Goal: Information Seeking & Learning: Learn about a topic

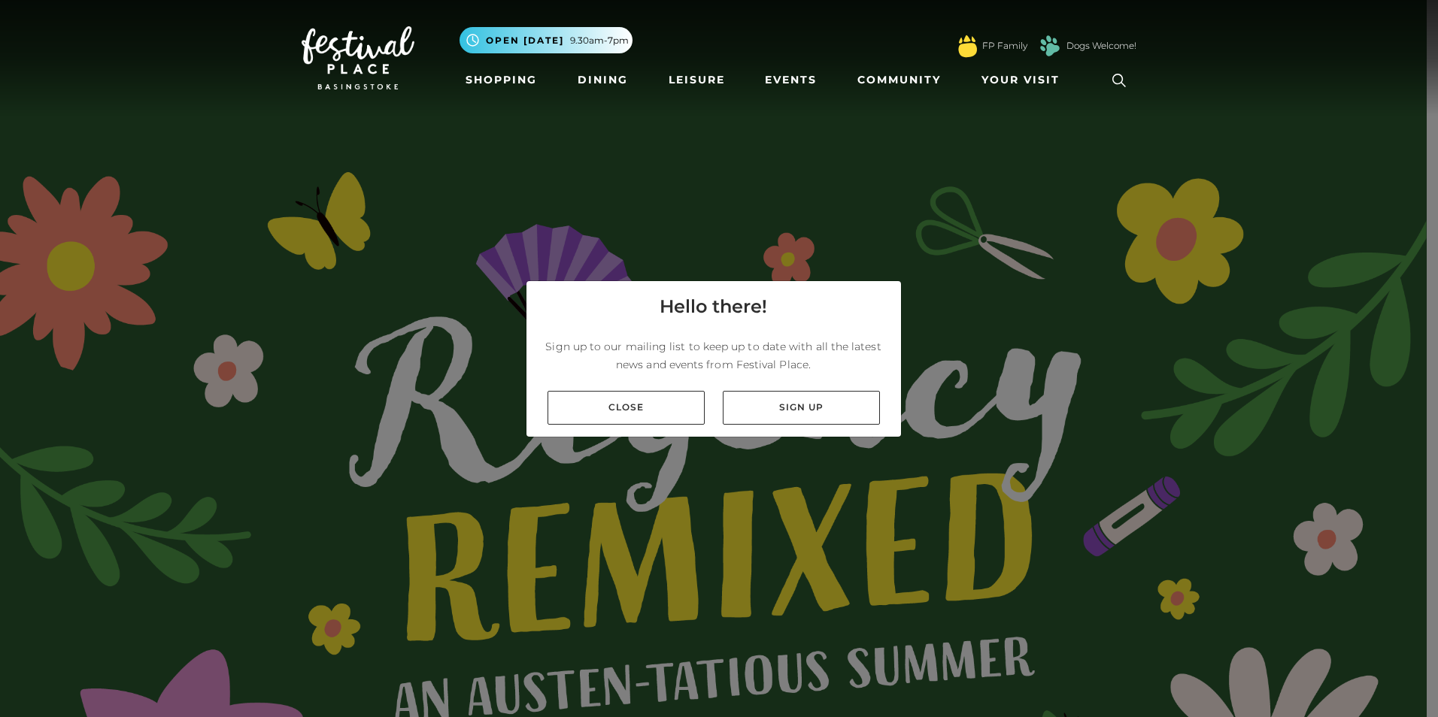
drag, startPoint x: 616, startPoint y: 396, endPoint x: 617, endPoint y: 387, distance: 8.4
click at [616, 393] on link "Close" at bounding box center [625, 408] width 157 height 34
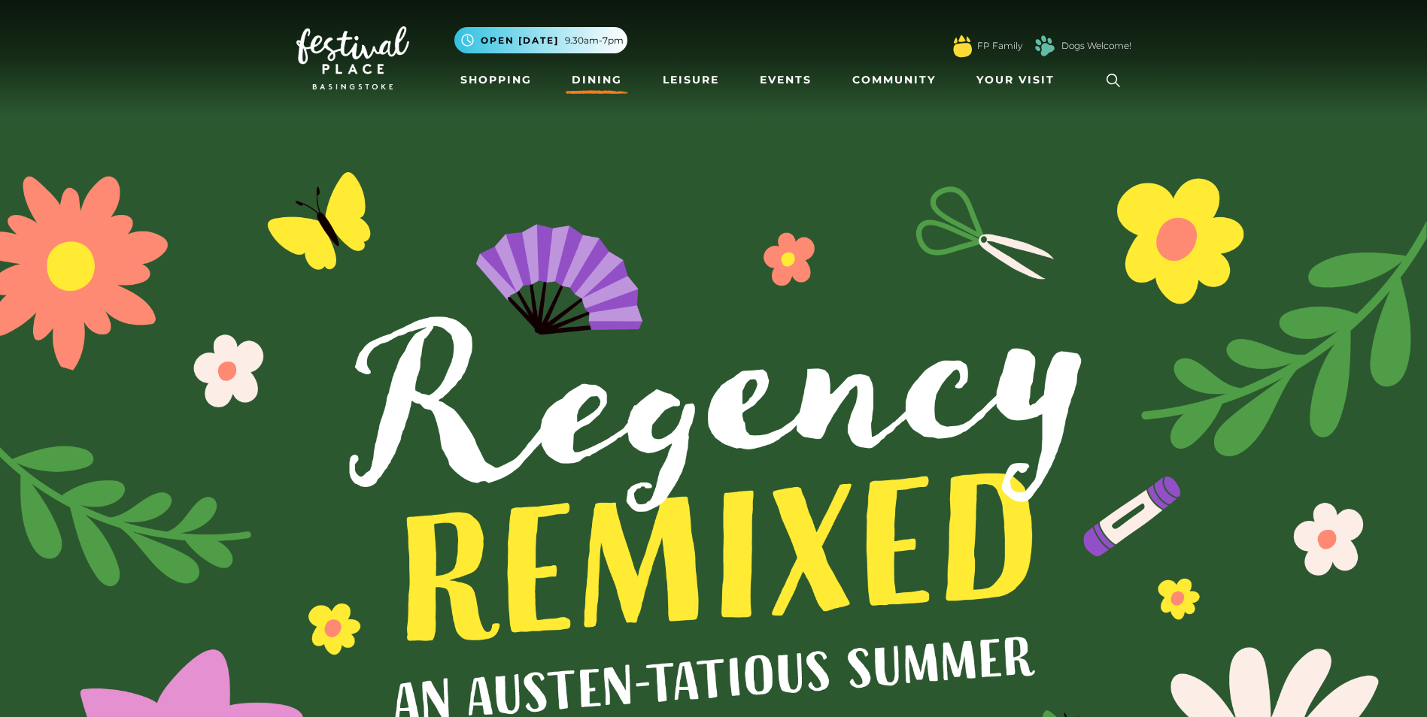
click at [602, 76] on link "Dining" at bounding box center [597, 80] width 62 height 28
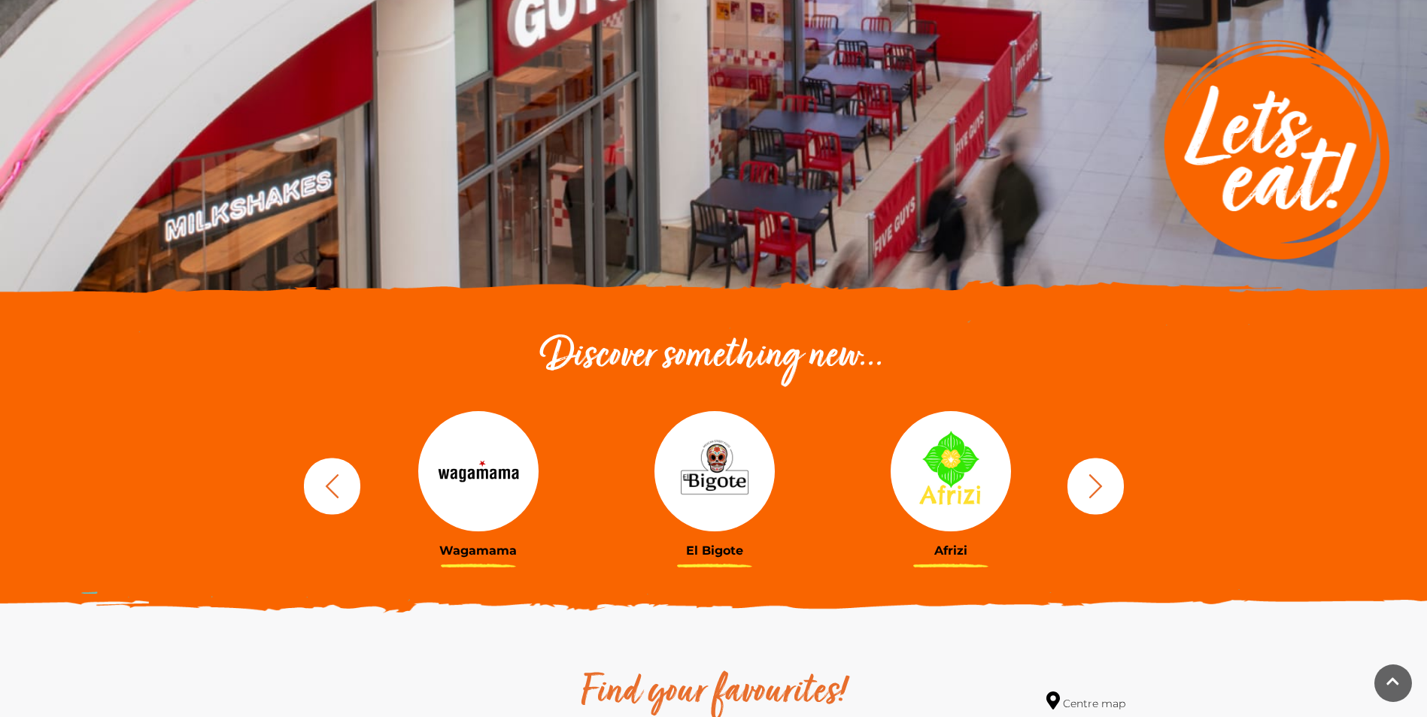
scroll to position [301, 0]
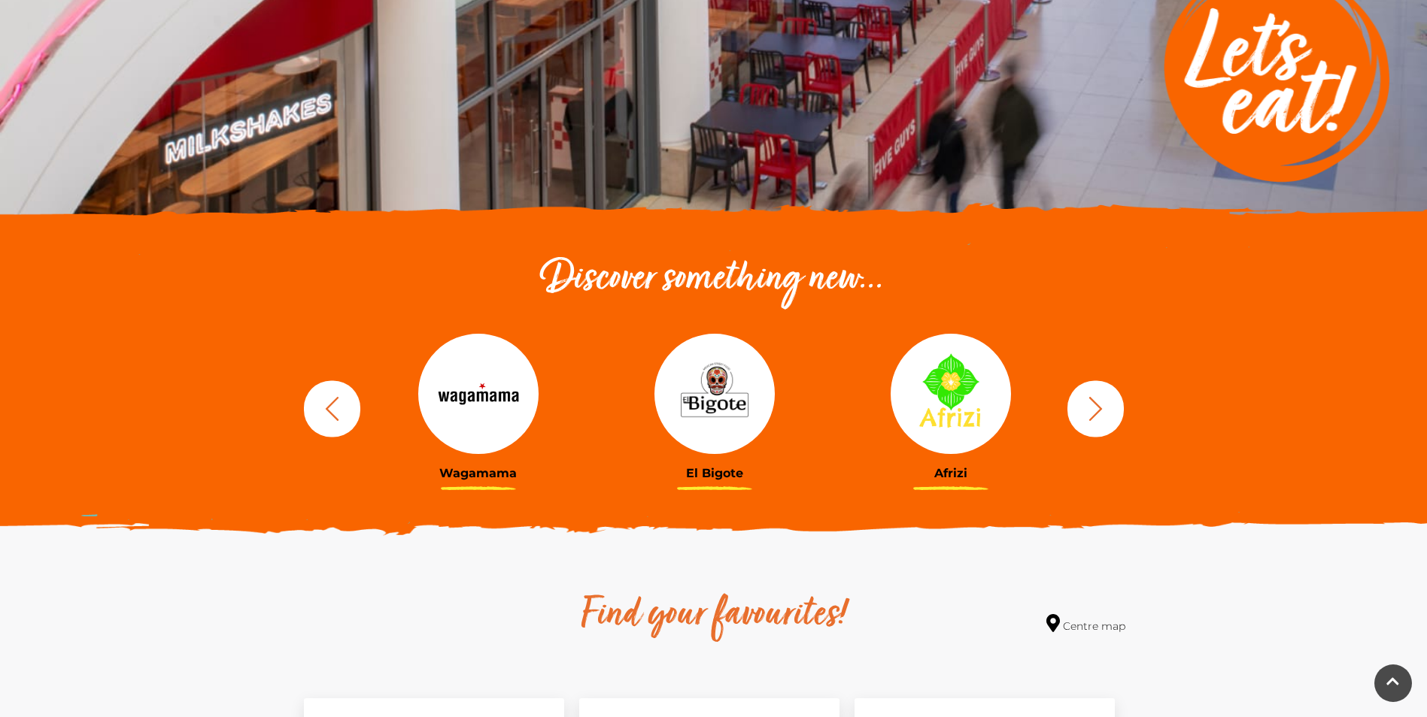
click at [1102, 396] on icon "button" at bounding box center [1095, 409] width 28 height 28
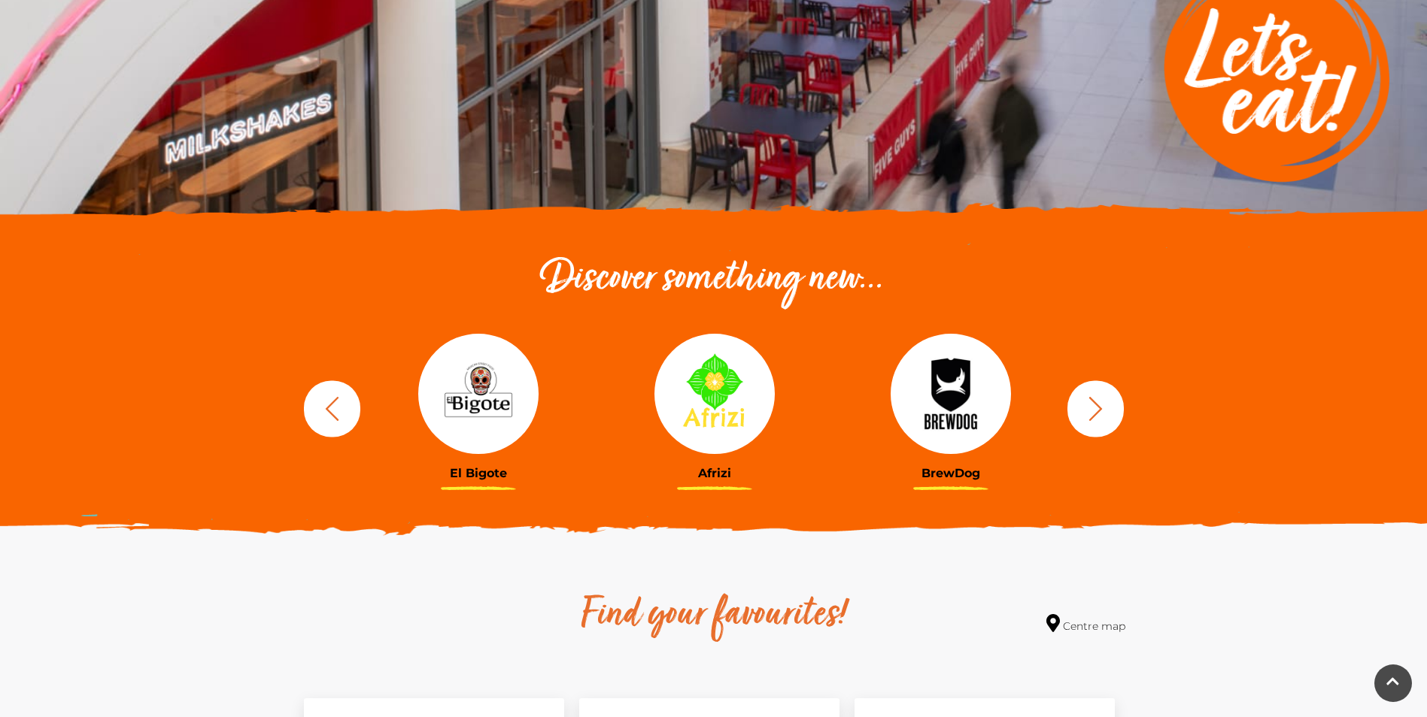
click at [1093, 398] on icon "button" at bounding box center [1095, 409] width 28 height 28
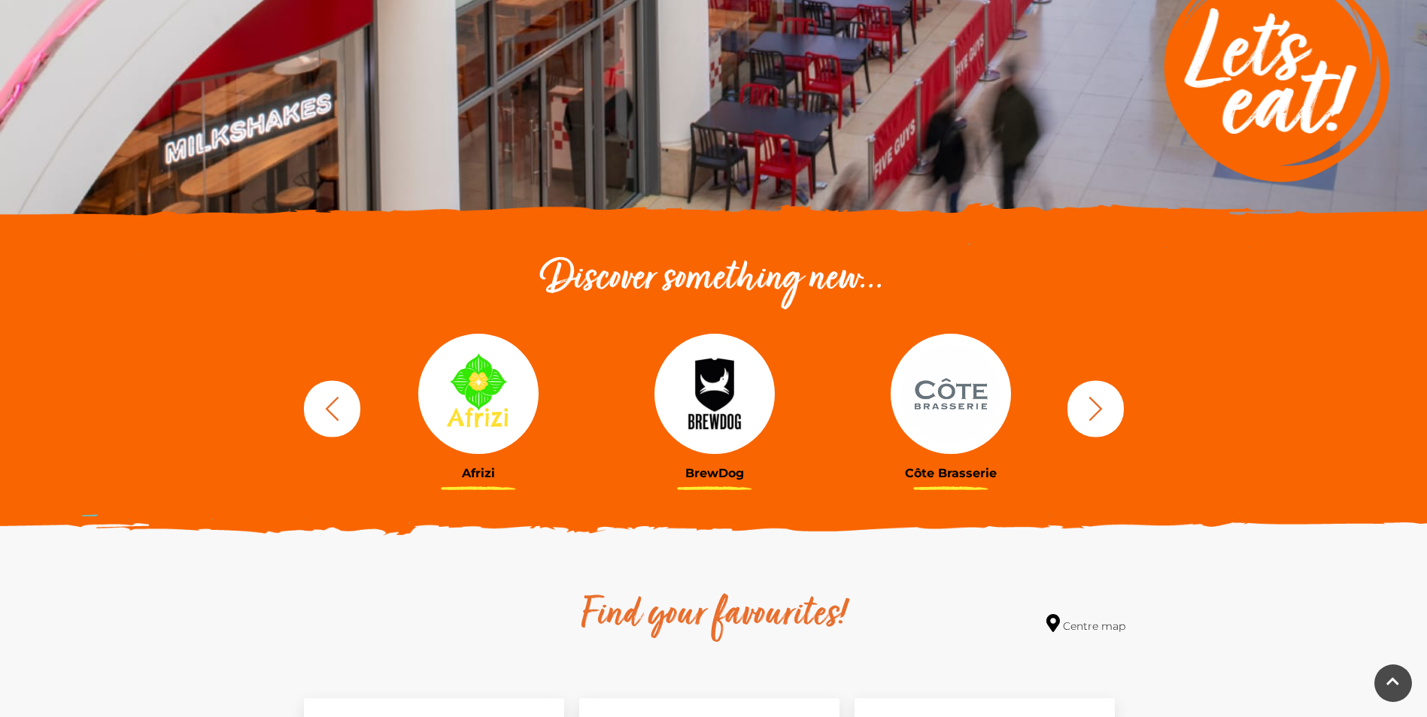
click at [1086, 401] on icon "button" at bounding box center [1095, 409] width 28 height 28
click at [1084, 402] on icon "button" at bounding box center [1095, 409] width 28 height 28
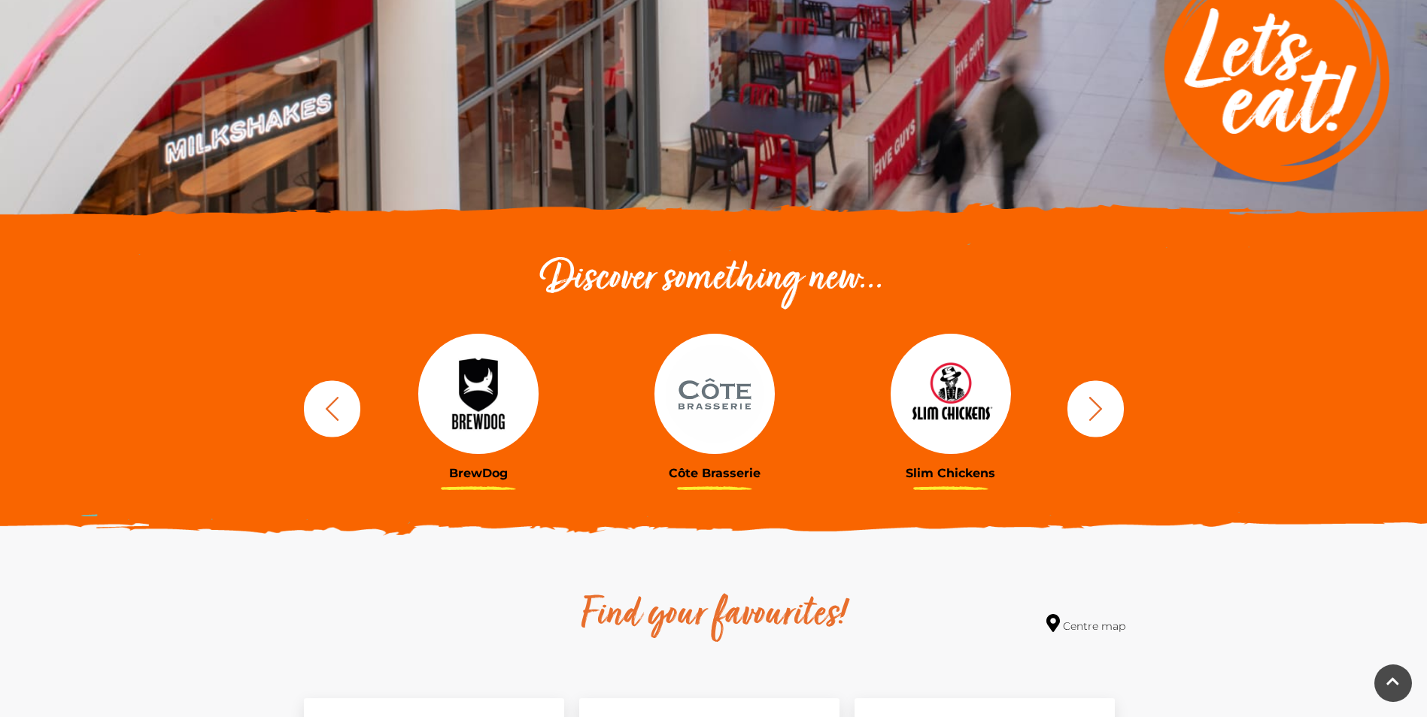
click at [1086, 402] on icon "button" at bounding box center [1095, 409] width 28 height 28
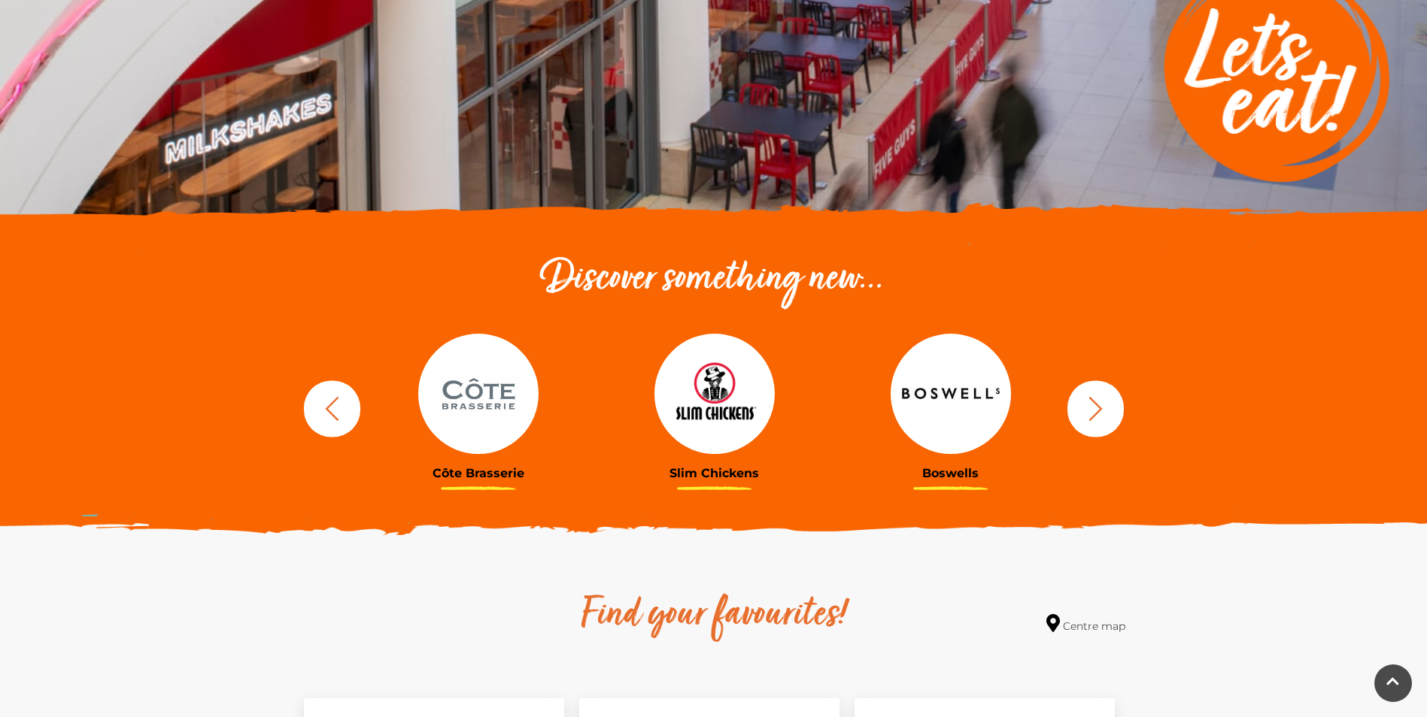
click at [1085, 406] on icon "button" at bounding box center [1095, 409] width 28 height 28
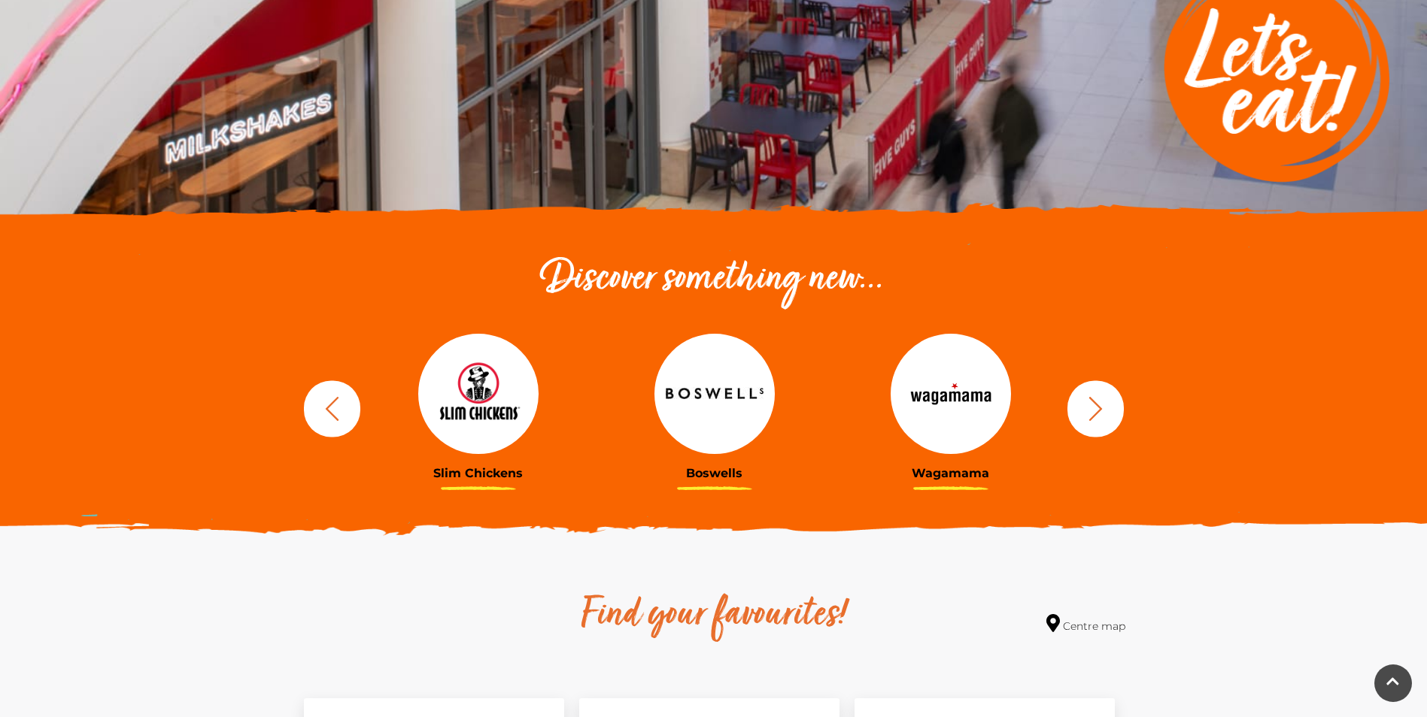
click at [1085, 406] on icon "button" at bounding box center [1095, 409] width 28 height 28
click at [1086, 406] on icon "button" at bounding box center [1095, 409] width 28 height 28
click at [1087, 406] on icon "button" at bounding box center [1095, 409] width 28 height 28
click at [1088, 406] on icon "button" at bounding box center [1095, 409] width 28 height 28
click at [1091, 405] on icon "button" at bounding box center [1095, 409] width 28 height 28
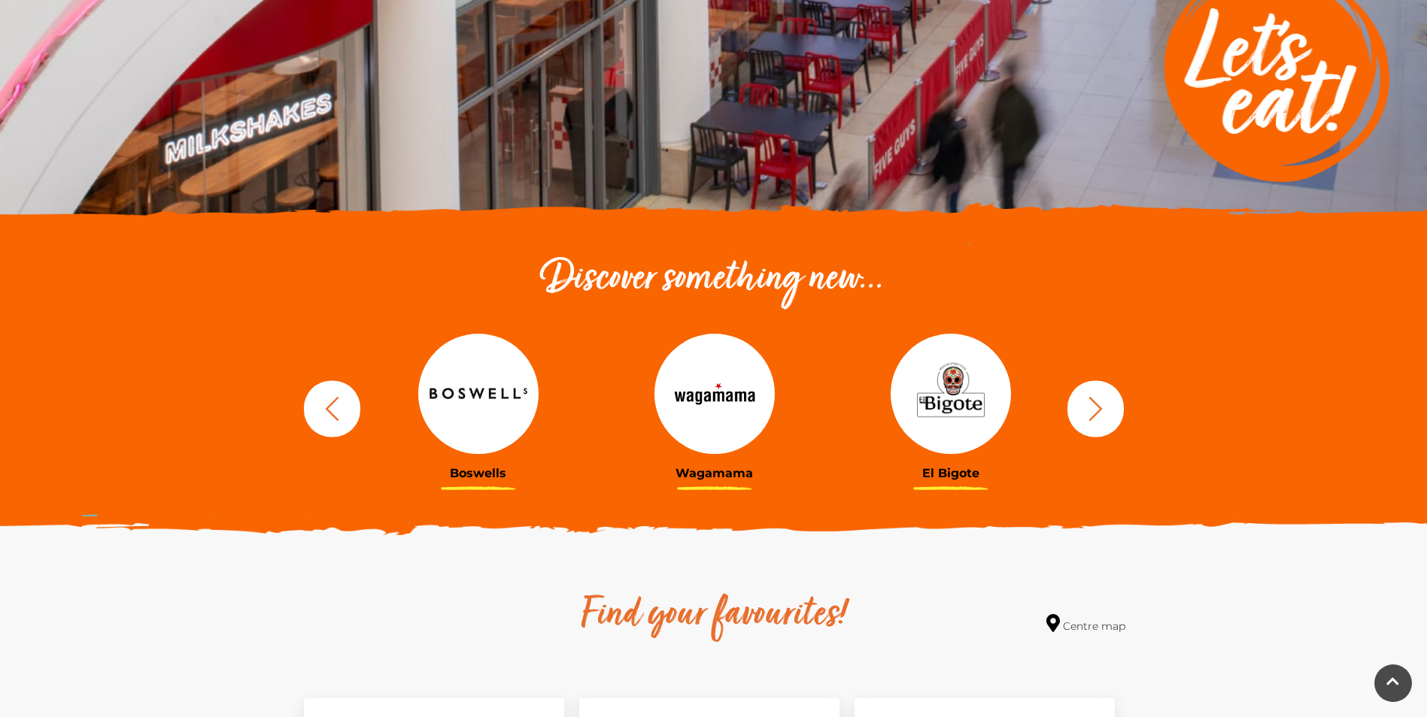
click at [1091, 405] on icon "button" at bounding box center [1095, 409] width 28 height 28
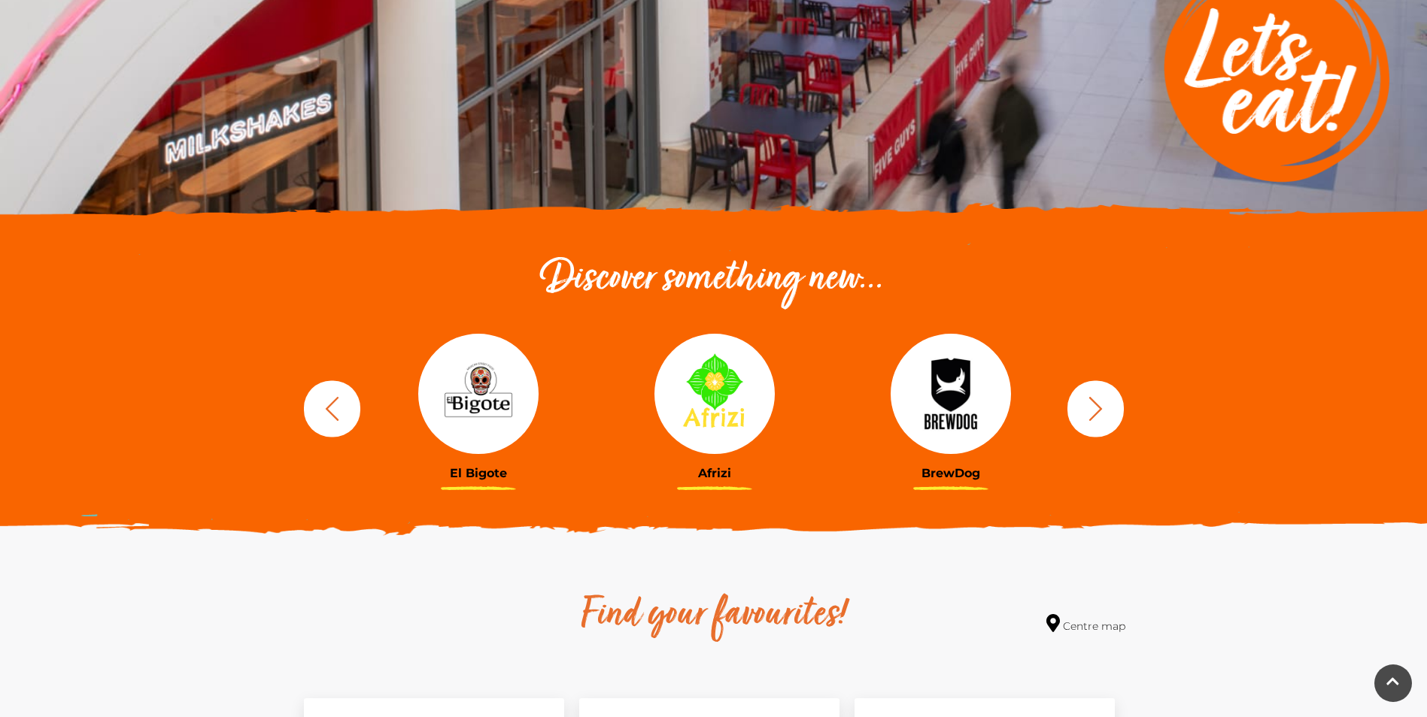
click at [1091, 405] on icon "button" at bounding box center [1095, 409] width 28 height 28
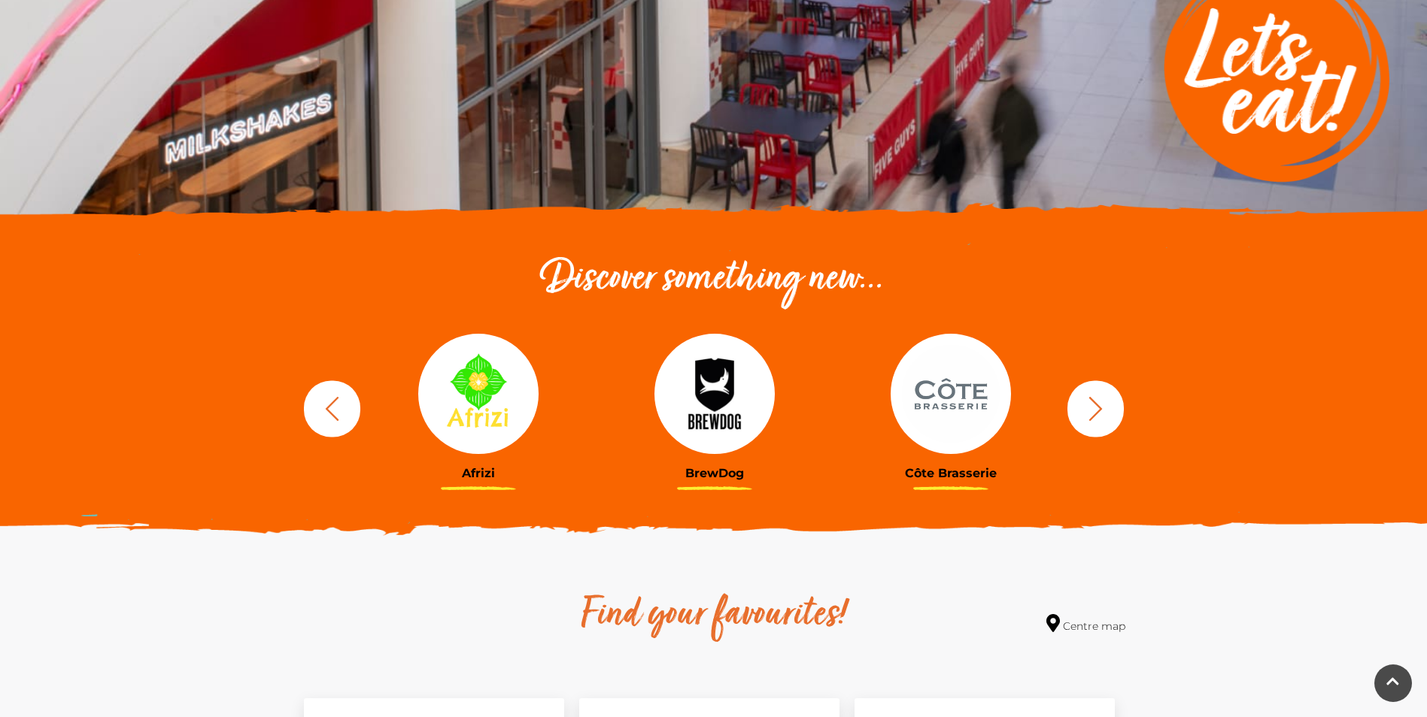
click at [1091, 405] on icon "button" at bounding box center [1095, 409] width 28 height 28
click at [1105, 406] on icon "button" at bounding box center [1095, 409] width 28 height 28
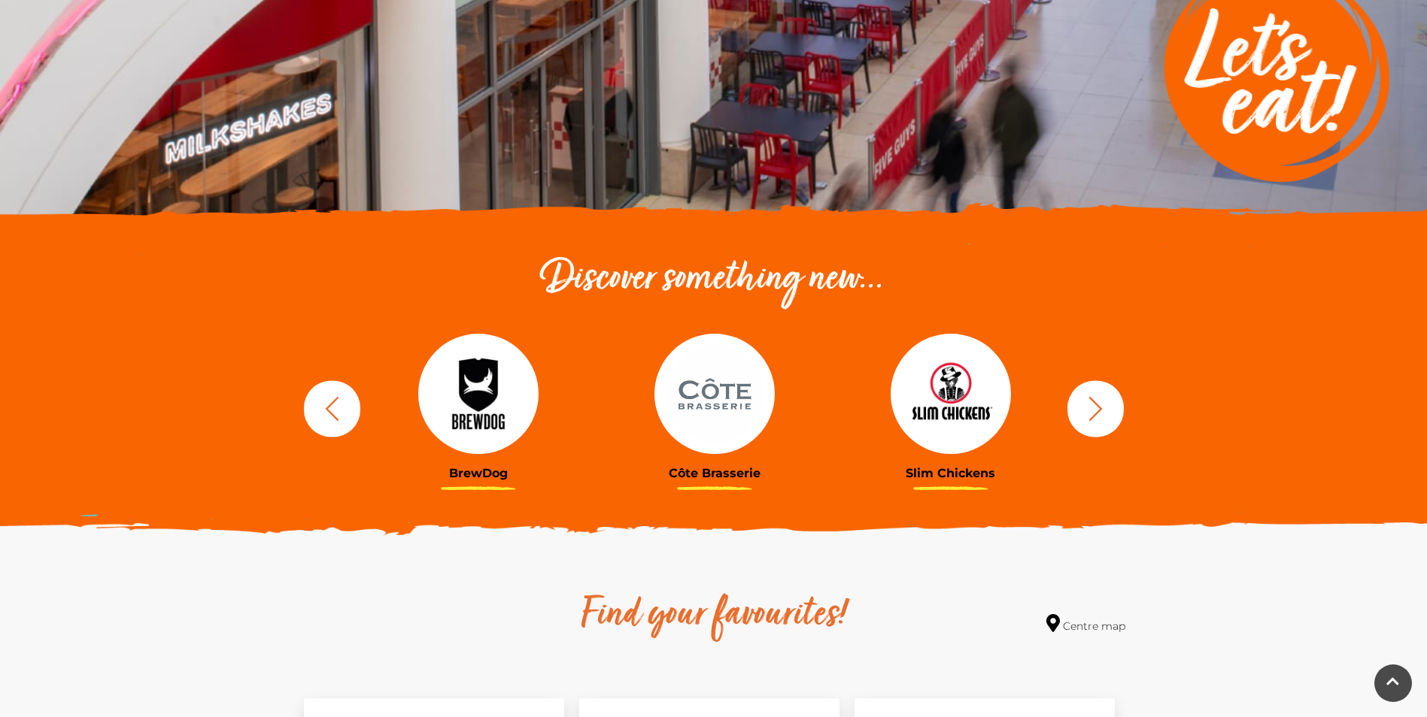
click at [1105, 406] on icon "button" at bounding box center [1095, 409] width 28 height 28
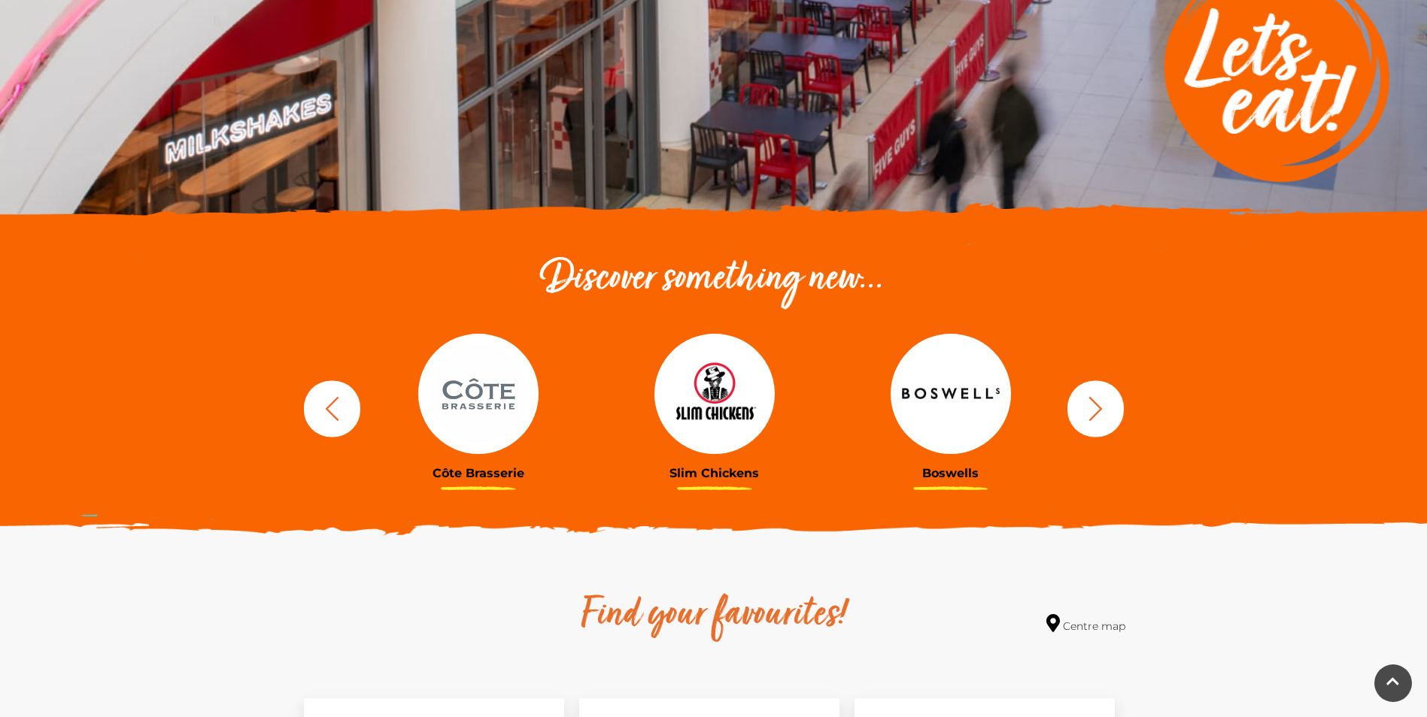
click at [1105, 406] on icon "button" at bounding box center [1095, 409] width 28 height 28
click at [1105, 407] on icon "button" at bounding box center [1095, 409] width 28 height 28
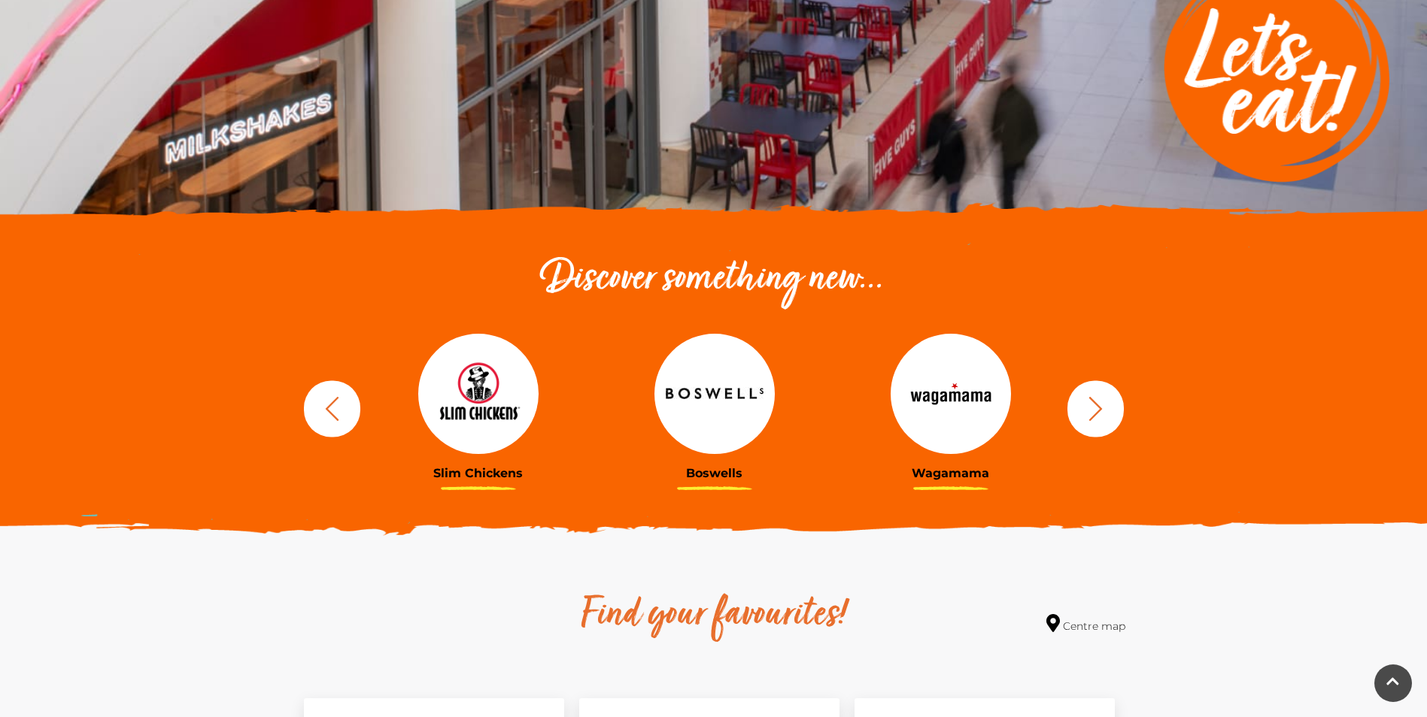
click at [1105, 407] on icon "button" at bounding box center [1095, 409] width 28 height 28
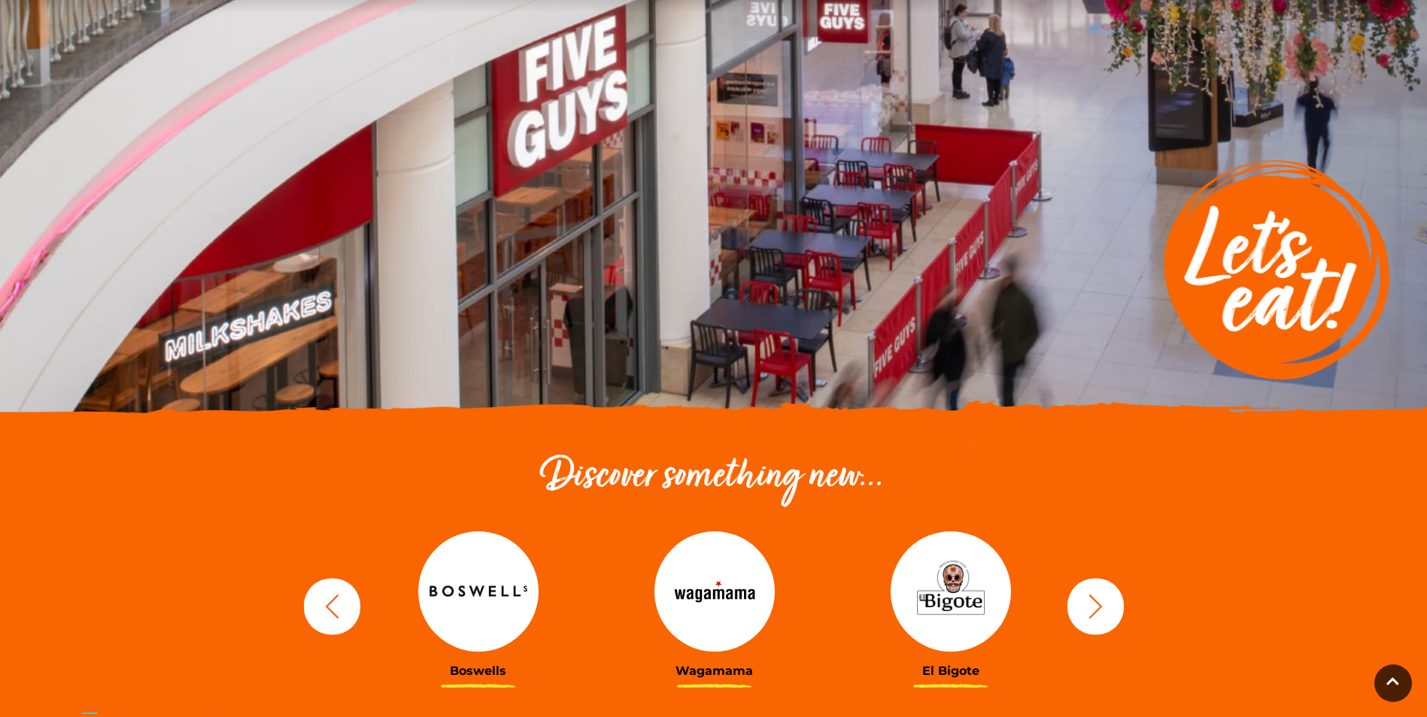
scroll to position [0, 0]
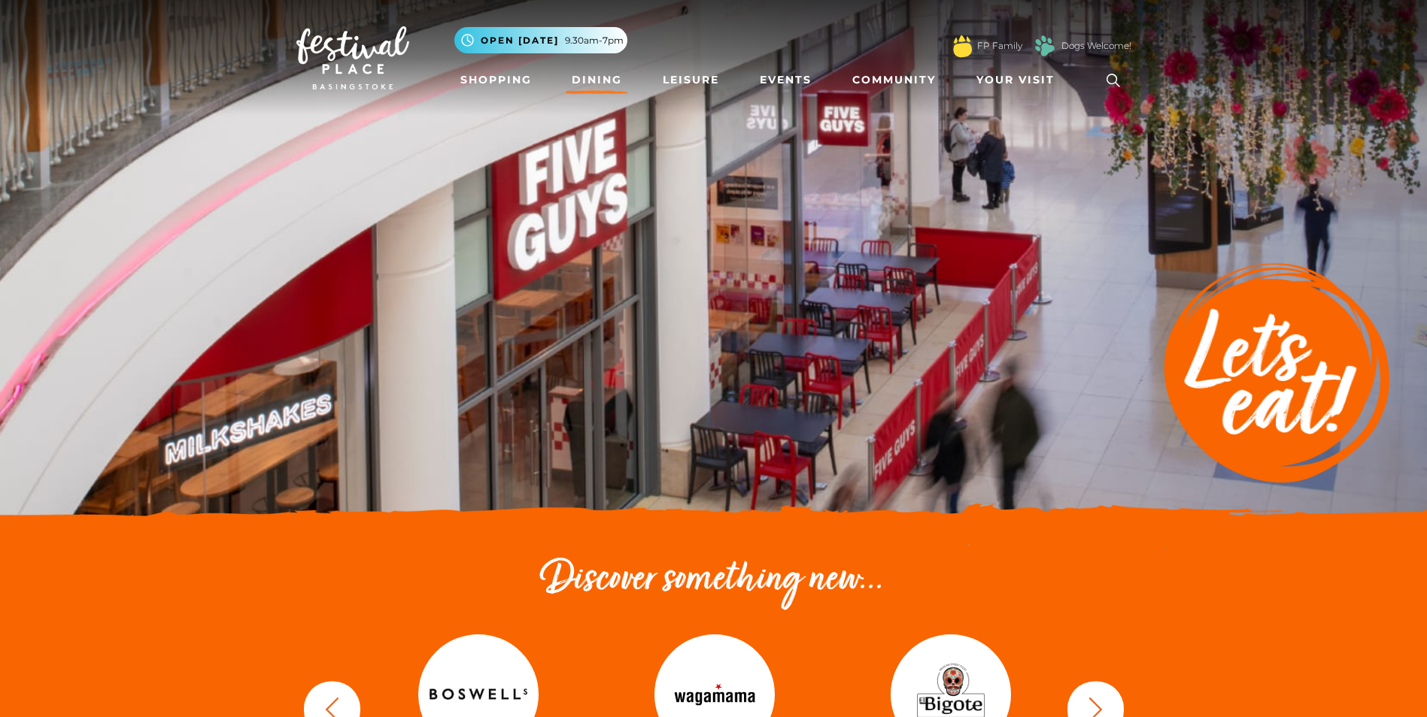
click at [607, 75] on link "Dining" at bounding box center [597, 80] width 62 height 28
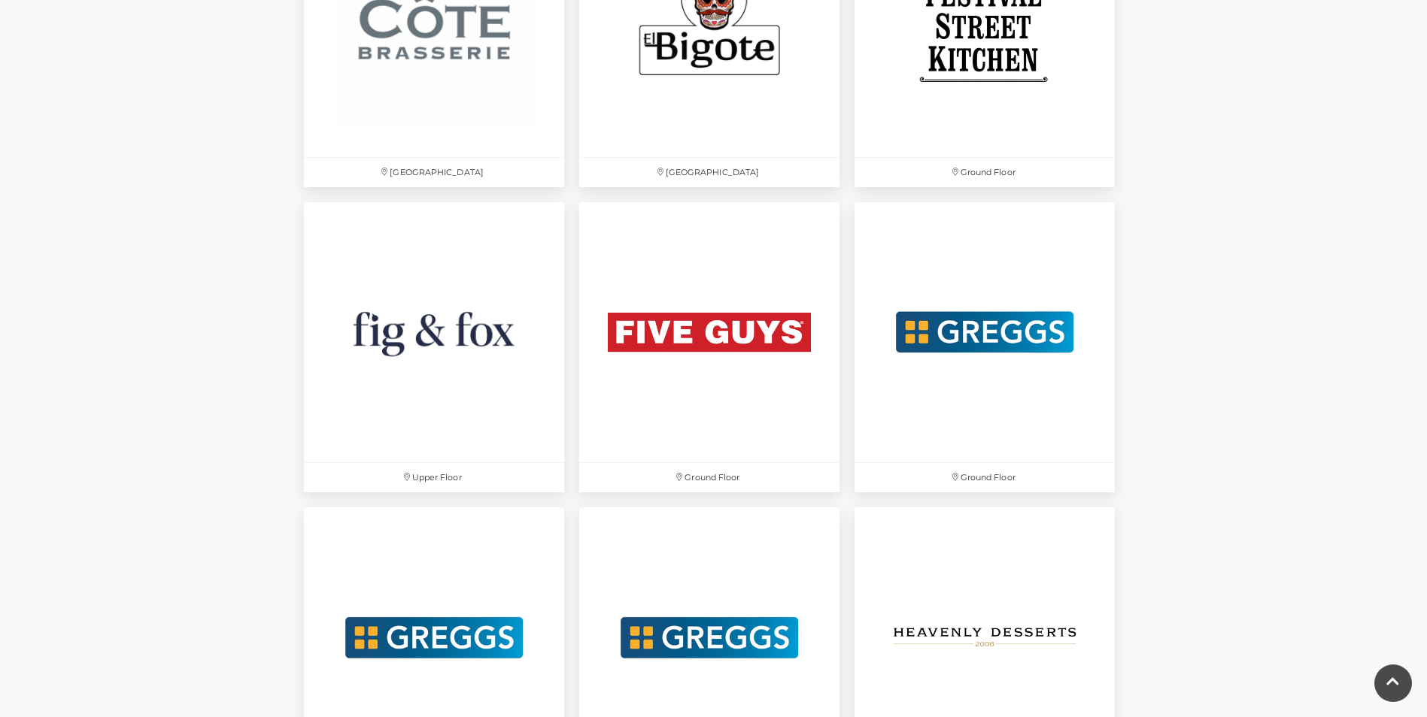
scroll to position [2632, 0]
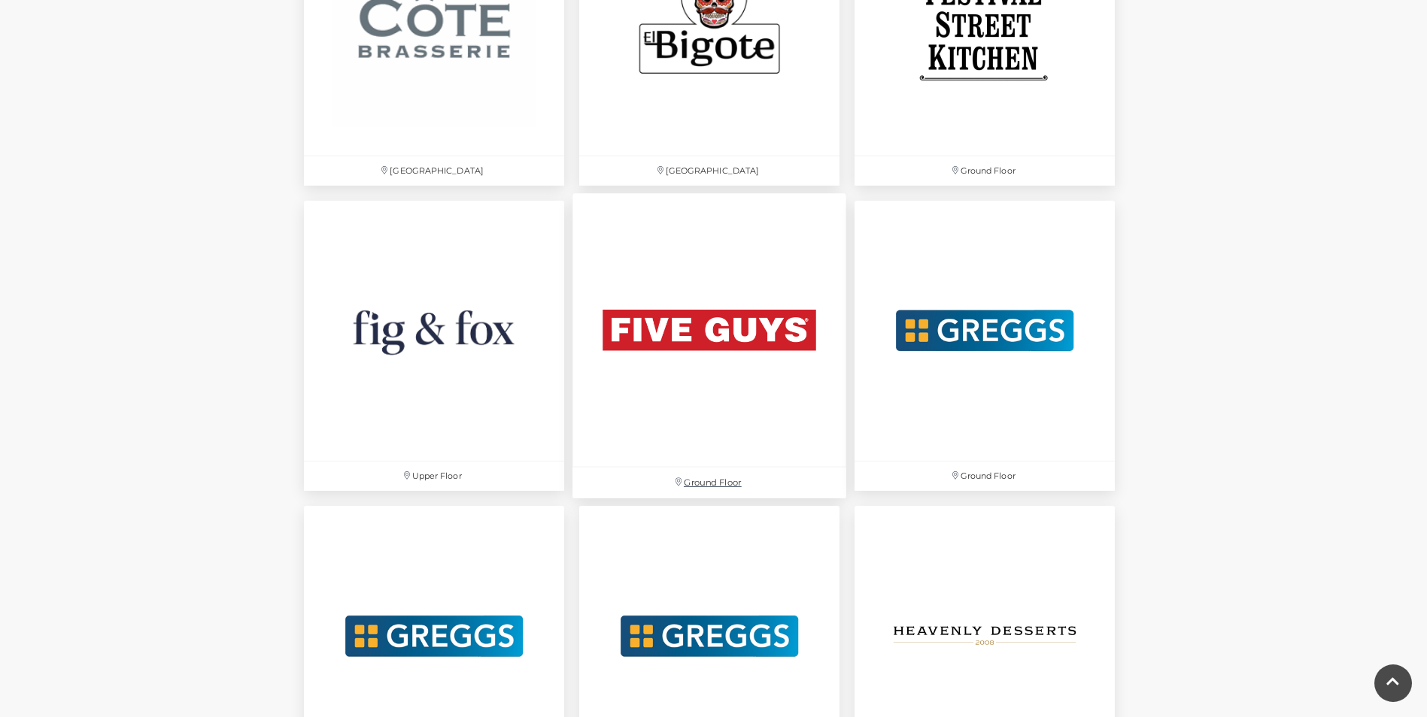
click at [768, 326] on img at bounding box center [709, 330] width 274 height 274
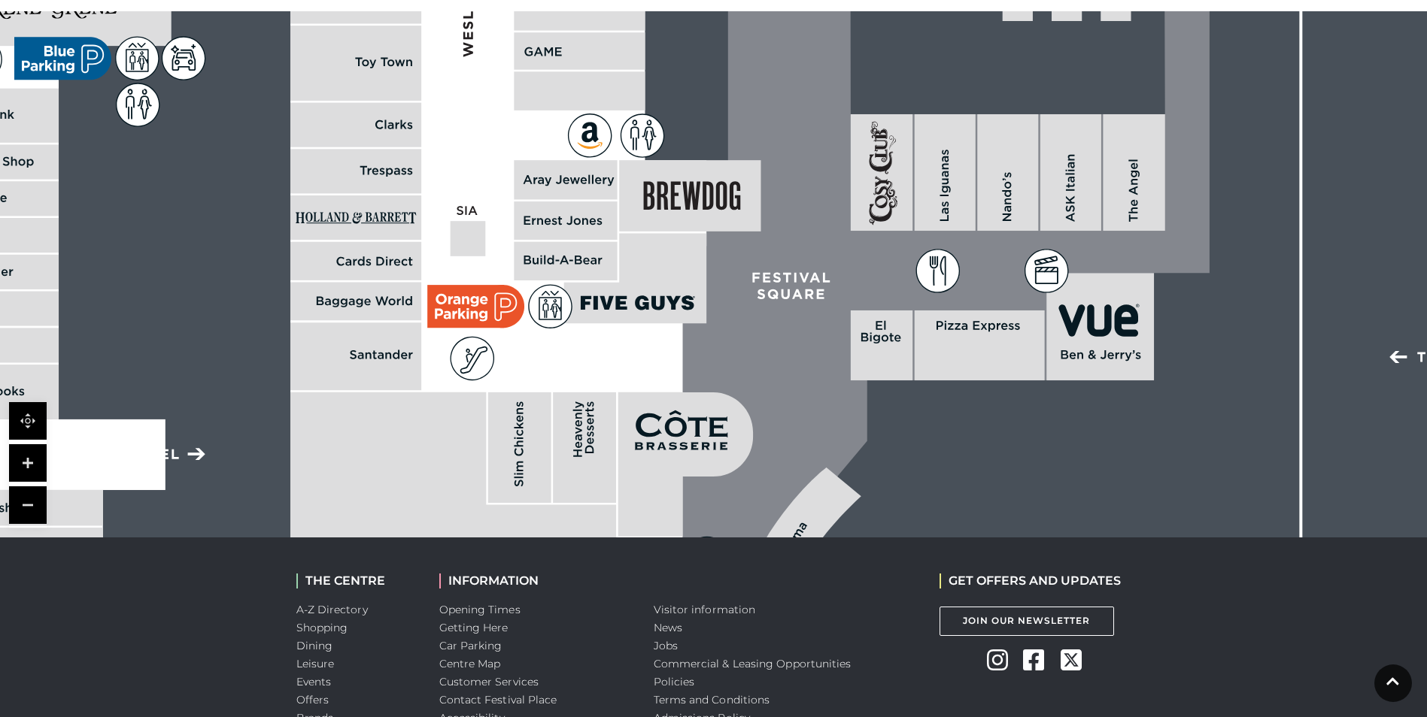
scroll to position [541, 0]
